Goal: Download file/media

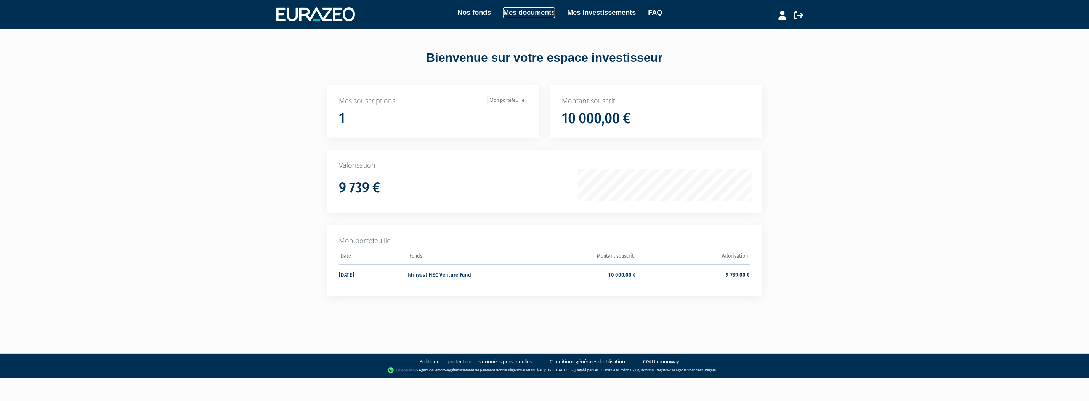
click at [529, 11] on link "Mes documents" at bounding box center [529, 12] width 52 height 11
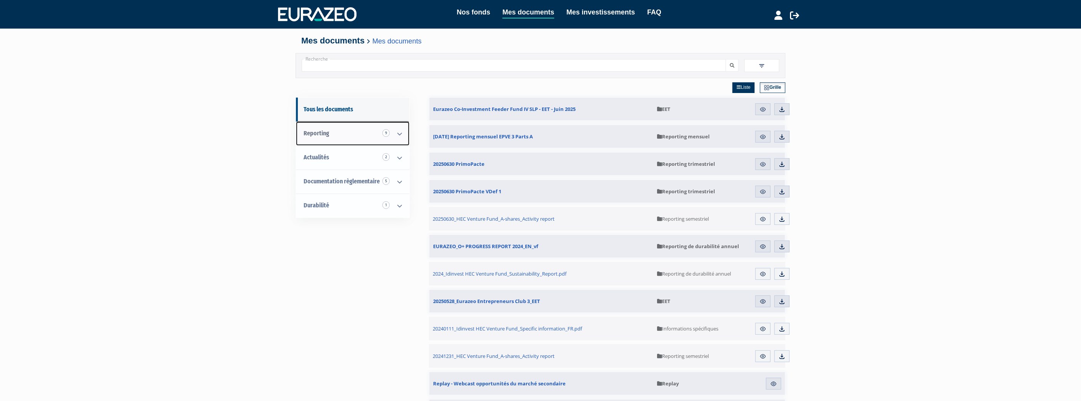
click at [399, 133] on icon at bounding box center [400, 134] width 20 height 24
click at [402, 155] on icon at bounding box center [400, 158] width 20 height 24
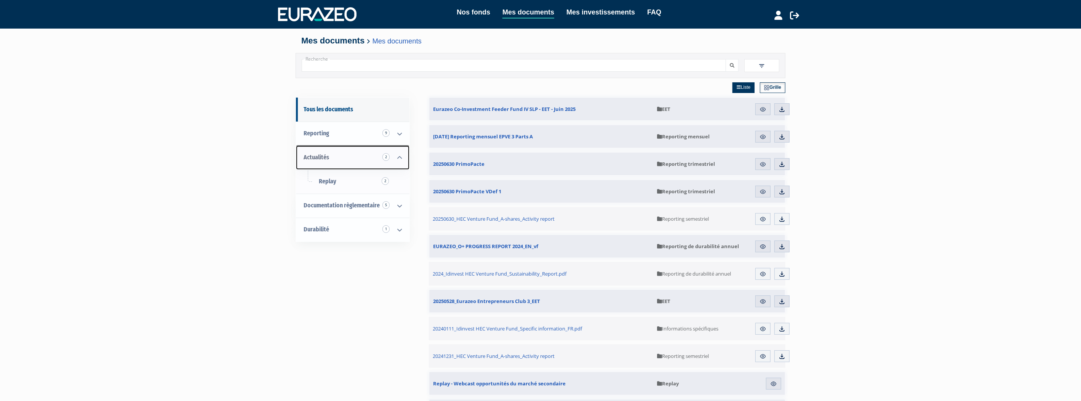
click at [402, 155] on icon at bounding box center [400, 158] width 20 height 24
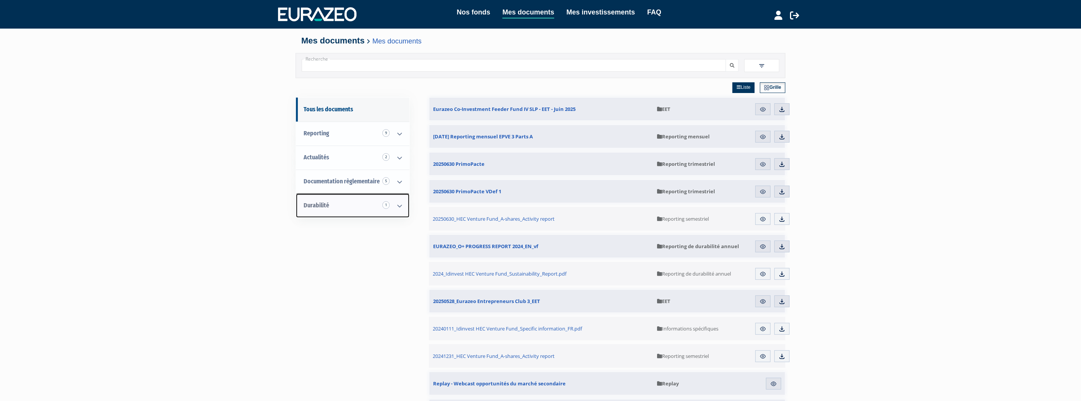
click at [397, 203] on icon at bounding box center [400, 206] width 20 height 24
click at [374, 228] on span "Informations spécifiques" at bounding box center [350, 229] width 63 height 7
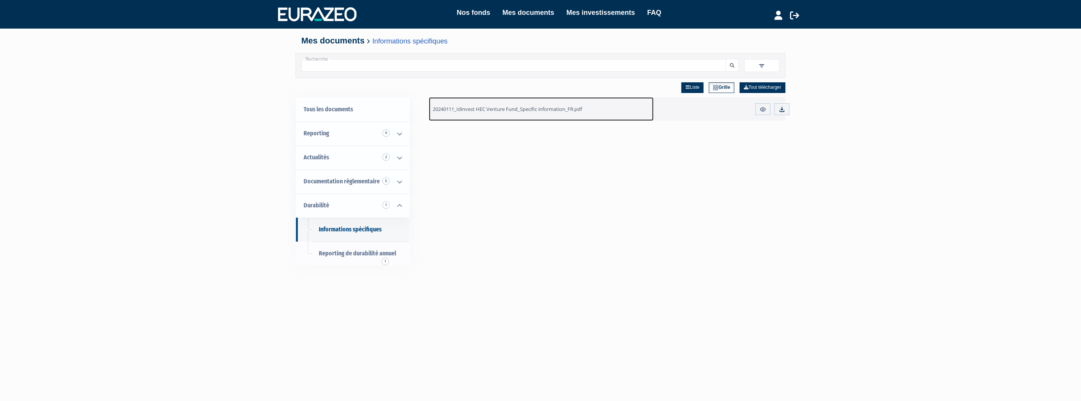
click at [522, 111] on span "20240111_Idinvest HEC Venture Fund_Specific information_FR.pdf" at bounding box center [507, 109] width 149 height 7
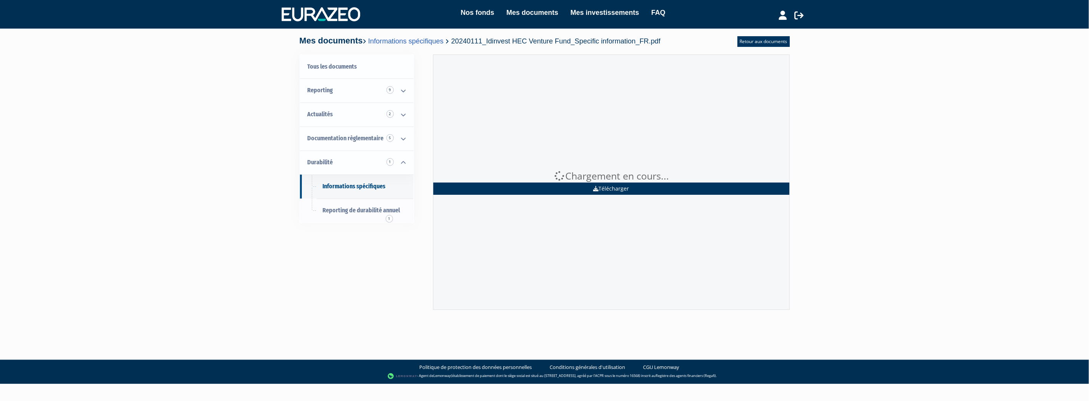
click at [607, 189] on link "Télécharger" at bounding box center [611, 189] width 356 height 12
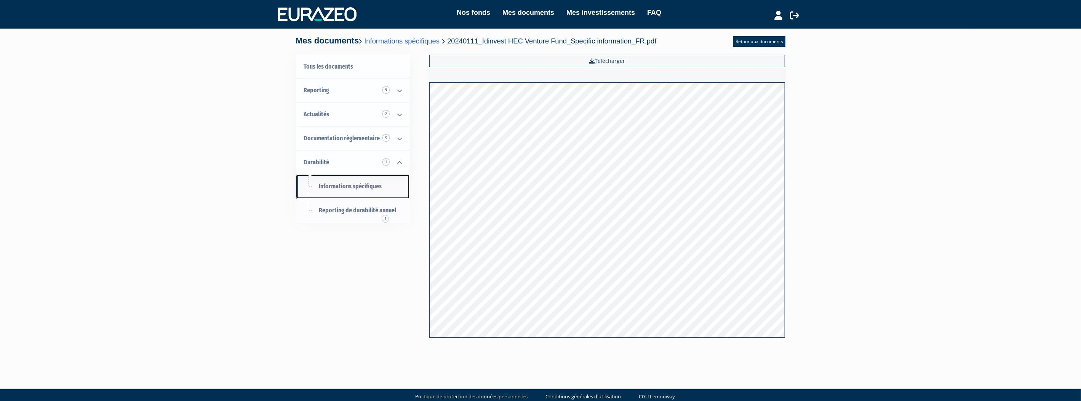
click at [368, 186] on span "Informations spécifiques" at bounding box center [350, 186] width 63 height 7
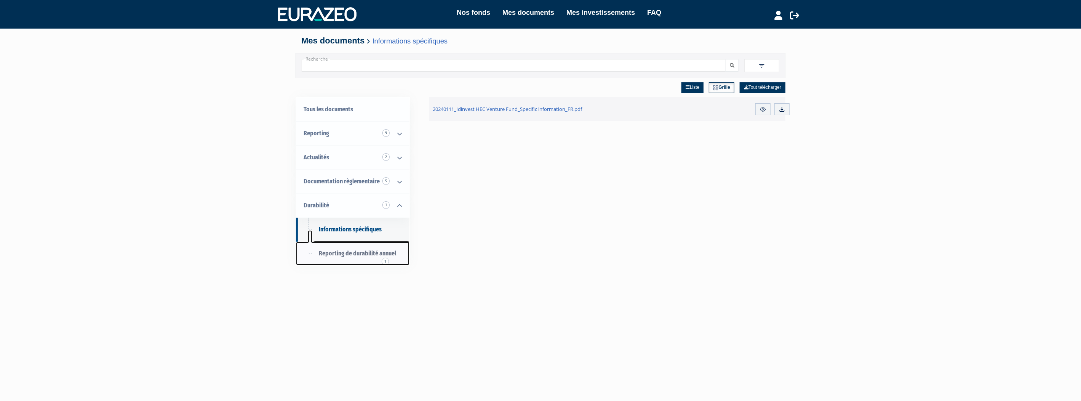
click at [343, 250] on span "Reporting de durabilité annuel 1" at bounding box center [357, 253] width 77 height 7
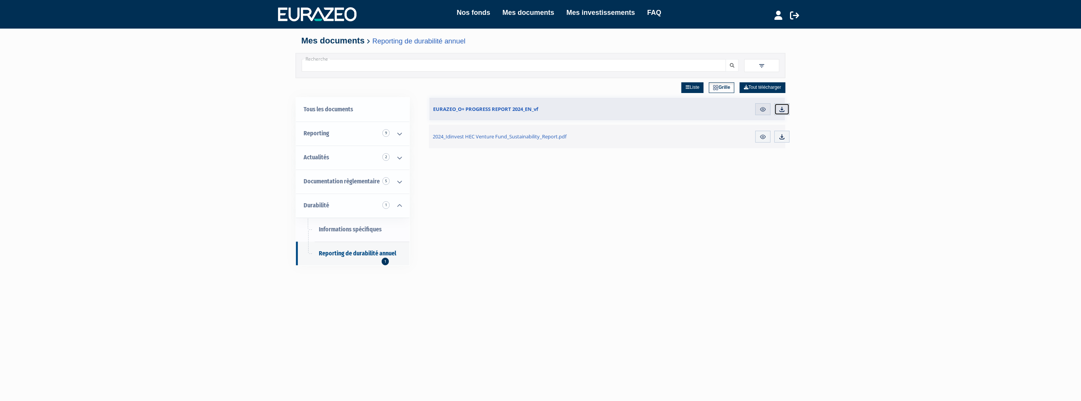
click at [780, 113] on link "Télécharger" at bounding box center [782, 109] width 15 height 12
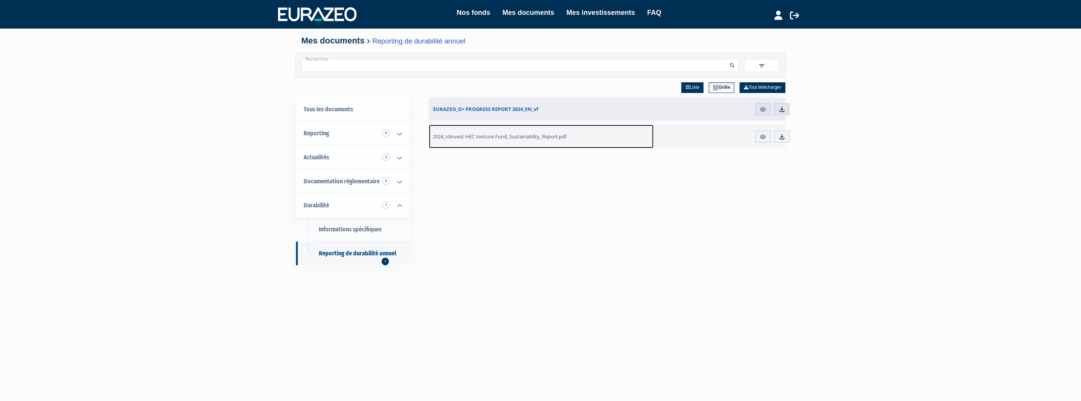
click at [526, 135] on span "2024_Idinvest HEC Venture Fund_Sustainability_Report.pdf" at bounding box center [500, 136] width 134 height 7
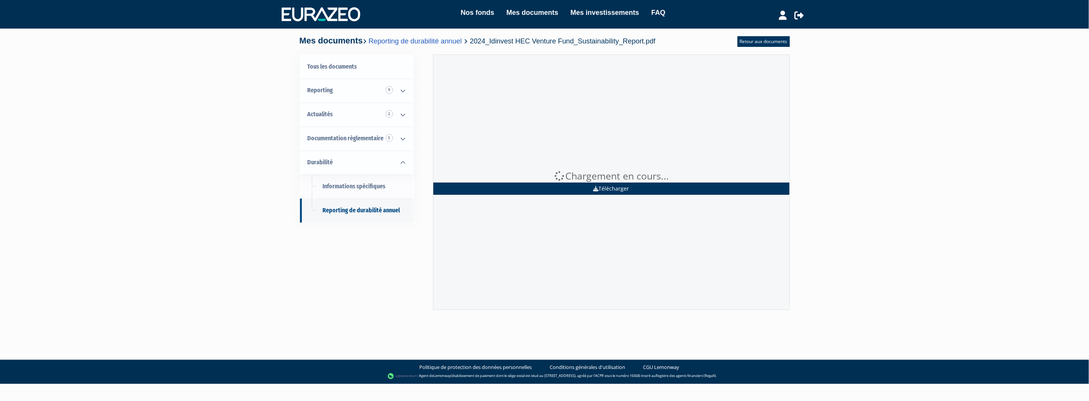
click at [634, 191] on link "Télécharger" at bounding box center [611, 189] width 356 height 12
